Goal: Information Seeking & Learning: Find contact information

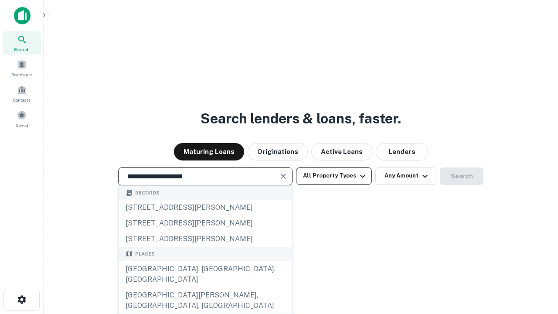
click at [205, 287] on div "[GEOGRAPHIC_DATA], [GEOGRAPHIC_DATA], [GEOGRAPHIC_DATA]" at bounding box center [206, 274] width 174 height 26
click at [334, 176] on button "All Property Types" at bounding box center [334, 175] width 76 height 17
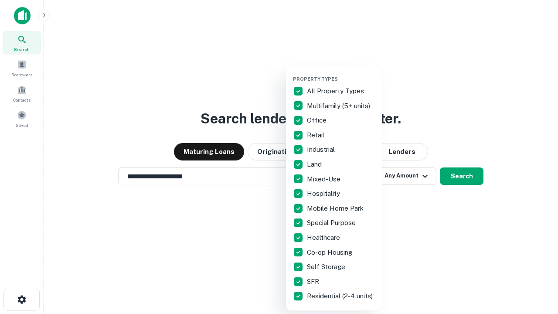
type input "**********"
click at [341, 73] on button "button" at bounding box center [341, 73] width 96 height 0
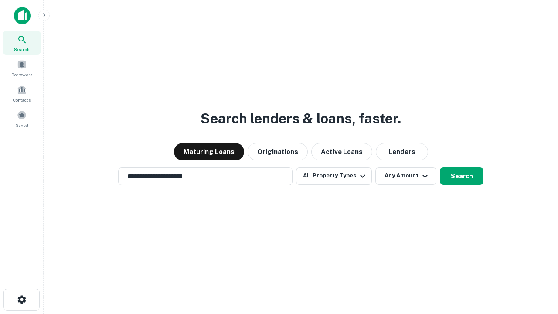
scroll to position [5, 105]
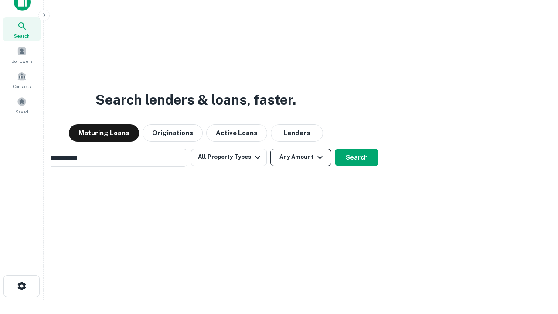
click at [270, 149] on button "Any Amount" at bounding box center [300, 157] width 61 height 17
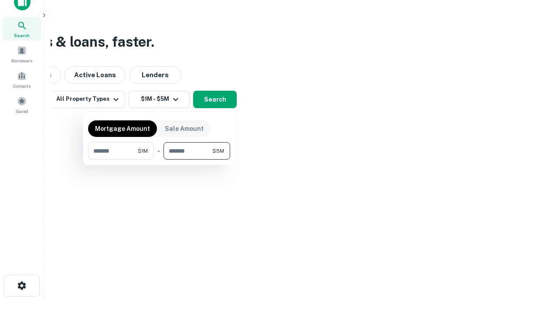
type input "*******"
click at [159, 160] on button "button" at bounding box center [159, 160] width 142 height 0
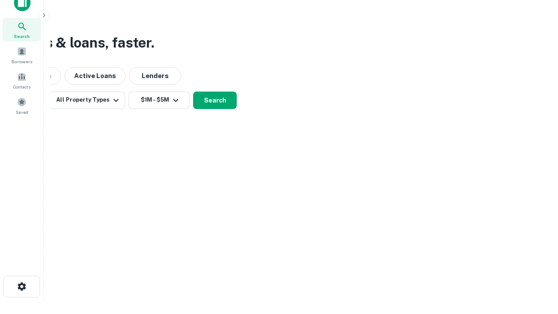
scroll to position [5, 161]
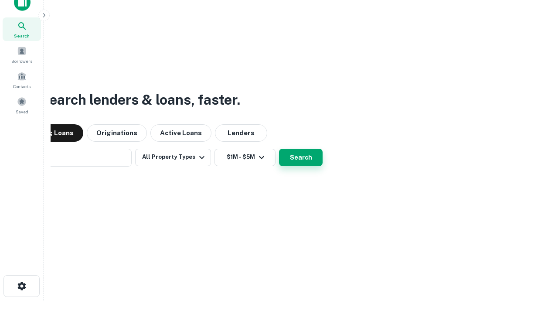
click at [279, 149] on button "Search" at bounding box center [301, 157] width 44 height 17
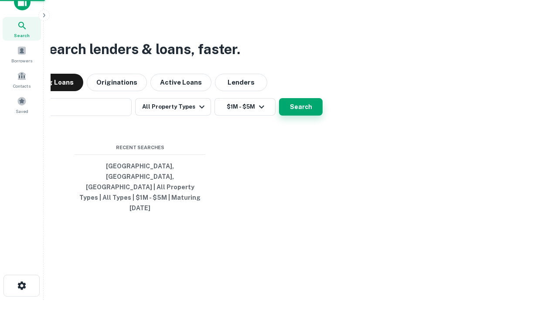
scroll to position [23, 247]
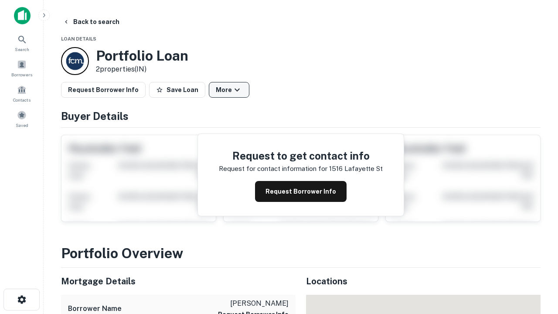
click at [229, 90] on button "More" at bounding box center [229, 90] width 41 height 16
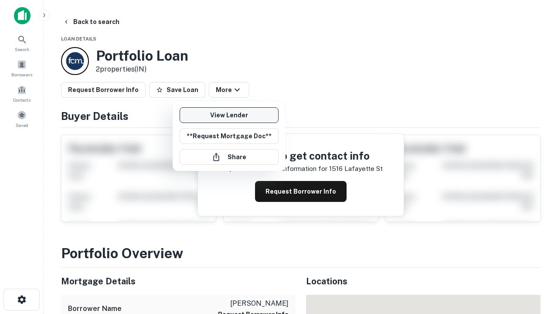
click at [229, 115] on link "View Lender" at bounding box center [229, 115] width 99 height 16
